Goal: Task Accomplishment & Management: Manage account settings

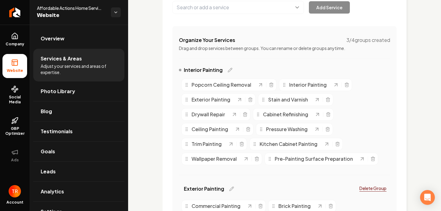
scroll to position [92, 0]
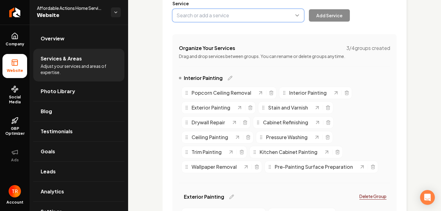
click at [274, 18] on button "Main content area" at bounding box center [239, 15] width 132 height 13
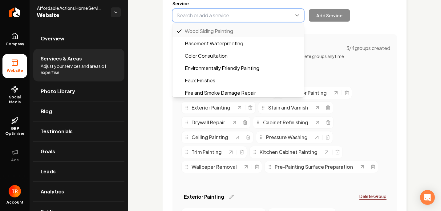
scroll to position [407, 0]
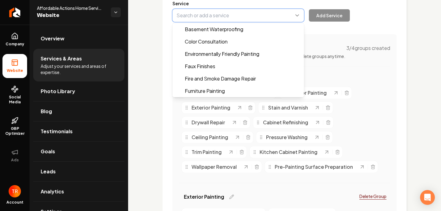
type input "Color Consultation"
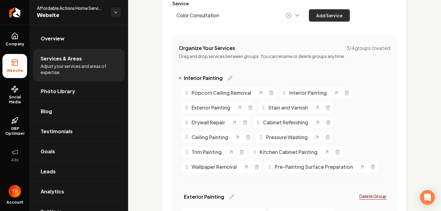
click at [334, 17] on button "Add Service" at bounding box center [329, 15] width 41 height 12
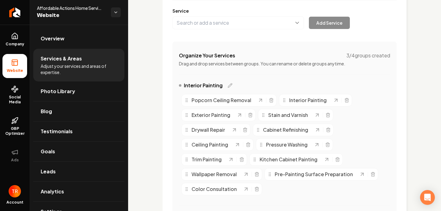
scroll to position [0, 0]
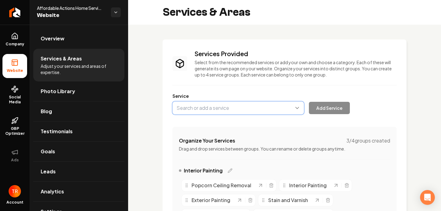
click at [251, 109] on button "Main content area" at bounding box center [239, 107] width 132 height 13
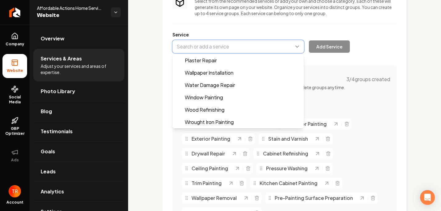
scroll to position [62, 0]
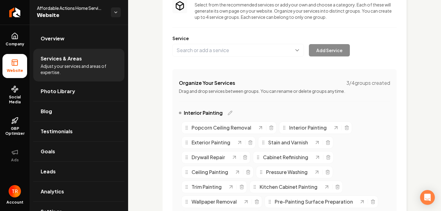
scroll to position [0, 0]
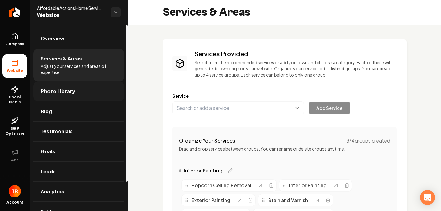
click at [43, 91] on span "Photo Library" at bounding box center [58, 91] width 35 height 7
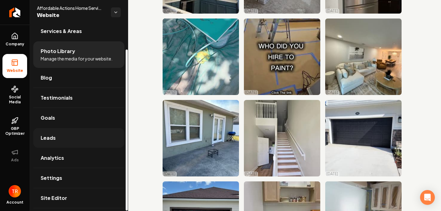
scroll to position [28, 0]
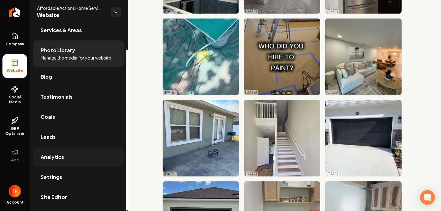
click at [84, 162] on link "Analytics" at bounding box center [78, 157] width 91 height 20
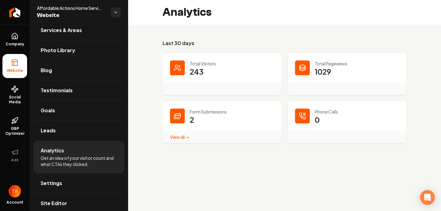
click at [182, 137] on link "View all → Form Submissions stats" at bounding box center [179, 137] width 19 height 6
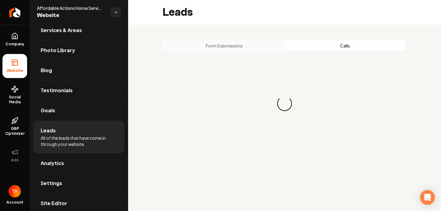
click at [364, 45] on button "Calls" at bounding box center [345, 46] width 121 height 10
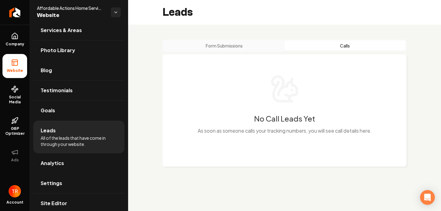
click at [211, 46] on button "Form Submissions" at bounding box center [224, 46] width 121 height 10
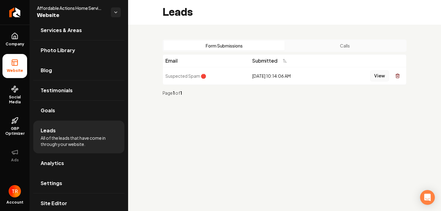
click at [377, 77] on button "View" at bounding box center [380, 75] width 19 height 11
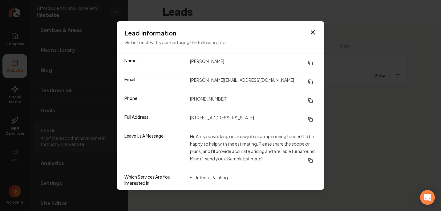
click at [314, 32] on icon "button" at bounding box center [313, 33] width 4 height 4
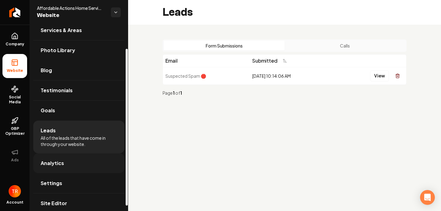
click at [56, 163] on span "Analytics" at bounding box center [52, 162] width 23 height 7
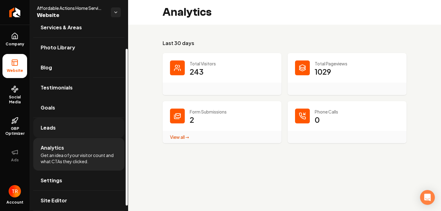
scroll to position [35, 0]
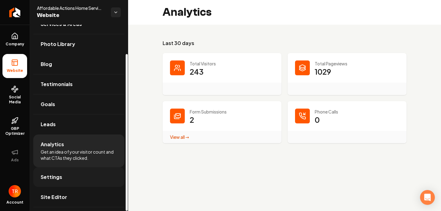
click at [60, 174] on span "Settings" at bounding box center [52, 176] width 22 height 7
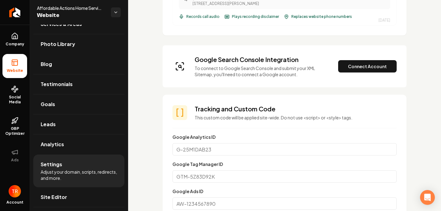
scroll to position [247, 0]
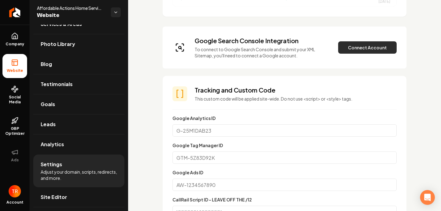
click at [342, 48] on button "Connect Account" at bounding box center [367, 47] width 59 height 12
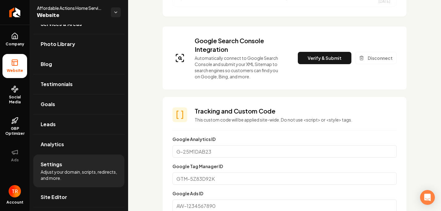
click at [229, 151] on input "Google Analytics ID" at bounding box center [285, 151] width 224 height 12
drag, startPoint x: 229, startPoint y: 151, endPoint x: 168, endPoint y: 142, distance: 62.0
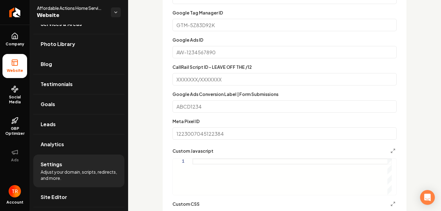
scroll to position [401, 0]
click at [195, 130] on input "Meta Pixel ID" at bounding box center [285, 133] width 224 height 12
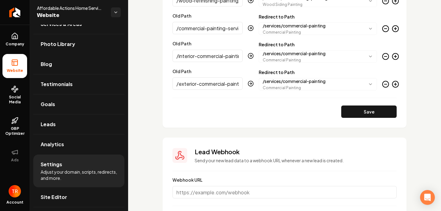
scroll to position [1659, 0]
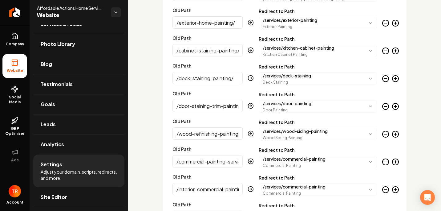
scroll to position [1443, 0]
